Goal: Transaction & Acquisition: Purchase product/service

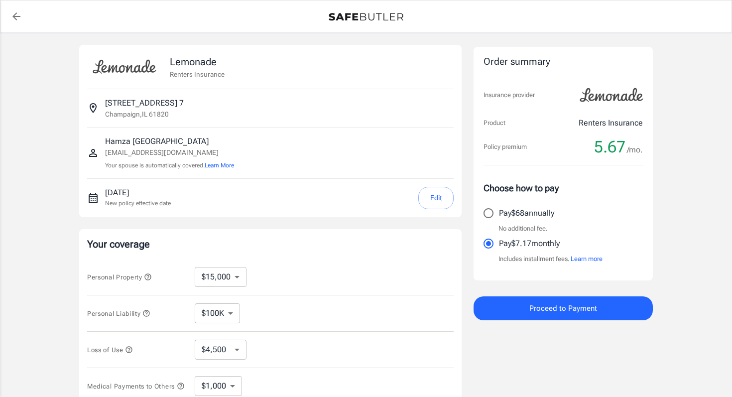
select select "15000"
select select "500"
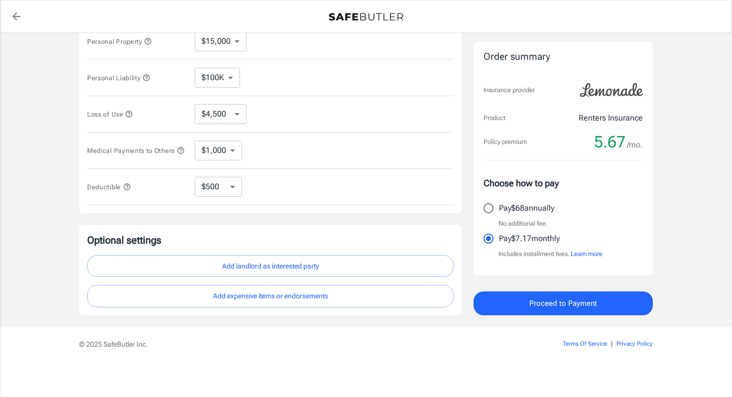
scroll to position [239, 0]
click at [486, 204] on input "Pay $68 annually" at bounding box center [488, 208] width 21 height 21
radio input "true"
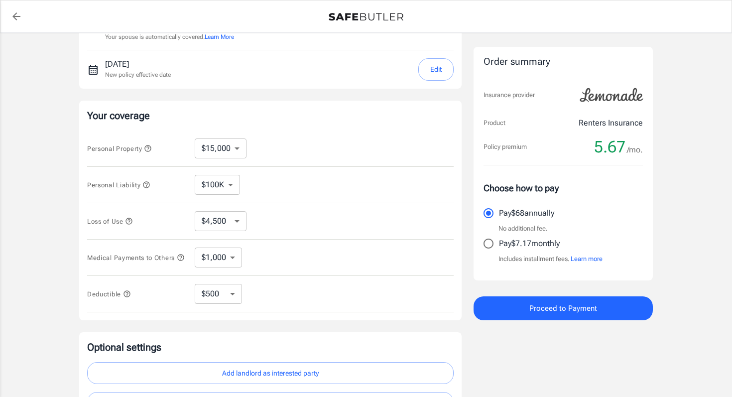
scroll to position [0, 0]
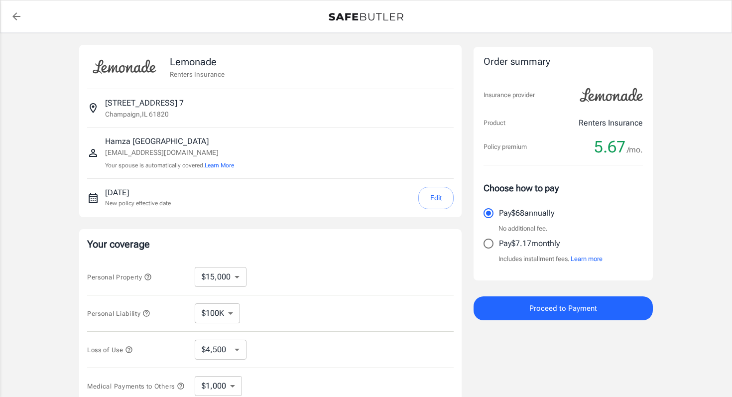
click at [538, 311] on span "Proceed to Payment" at bounding box center [563, 308] width 68 height 13
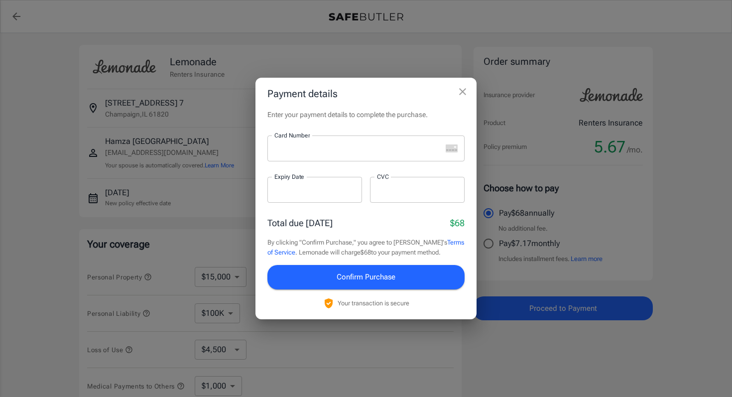
click at [368, 137] on div at bounding box center [354, 148] width 174 height 26
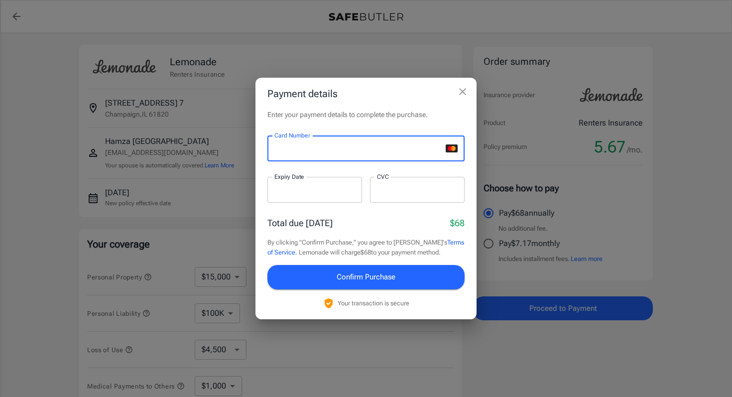
click at [282, 196] on div at bounding box center [314, 190] width 95 height 26
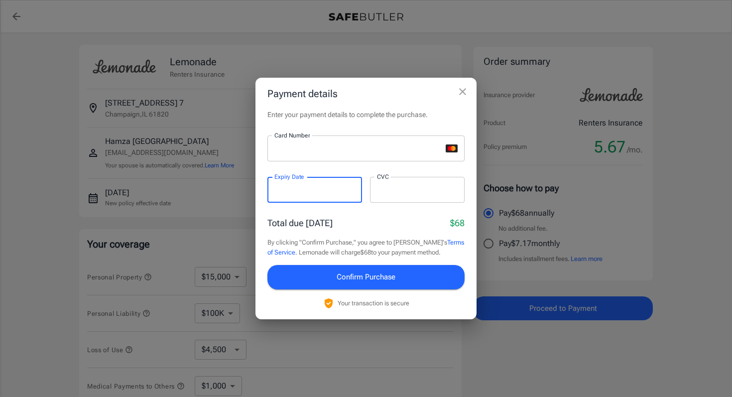
click at [366, 195] on div "Card Number Card Number ​ Expiry Date Expiry Date ​ CVC CVC ​" at bounding box center [365, 174] width 197 height 79
click at [380, 195] on div at bounding box center [417, 190] width 95 height 26
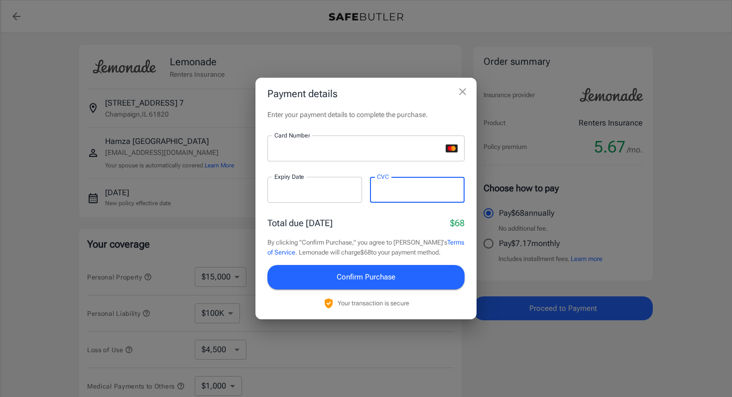
click at [351, 272] on span "Confirm Purchase" at bounding box center [366, 276] width 59 height 13
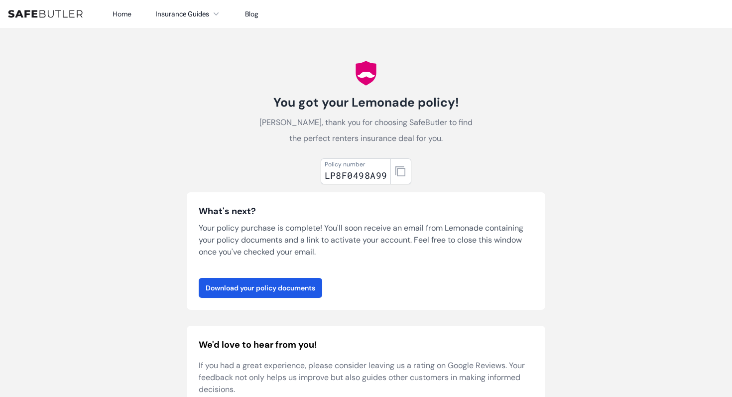
click at [332, 176] on div "LP8F0498A99" at bounding box center [356, 175] width 63 height 14
copy div "LP8F0498A99"
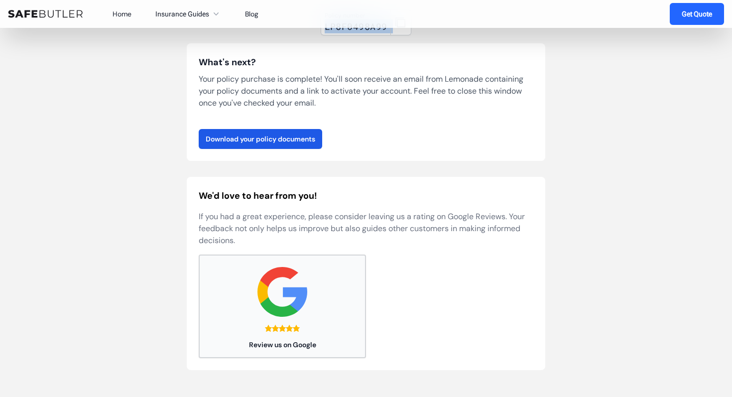
scroll to position [111, 0]
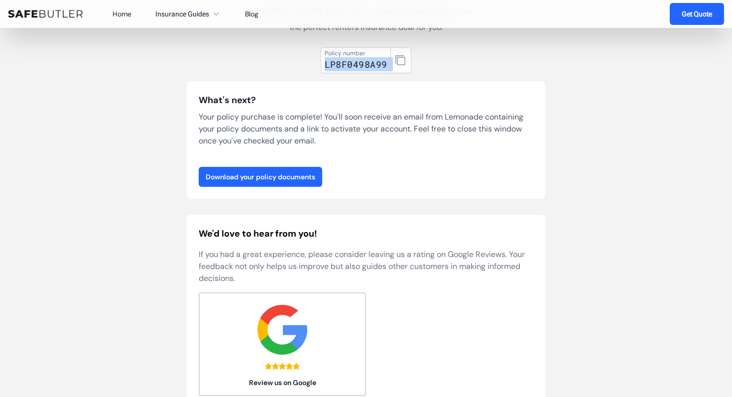
click at [266, 169] on link "Download your policy documents" at bounding box center [260, 177] width 123 height 20
